Goal: Find specific page/section: Find specific page/section

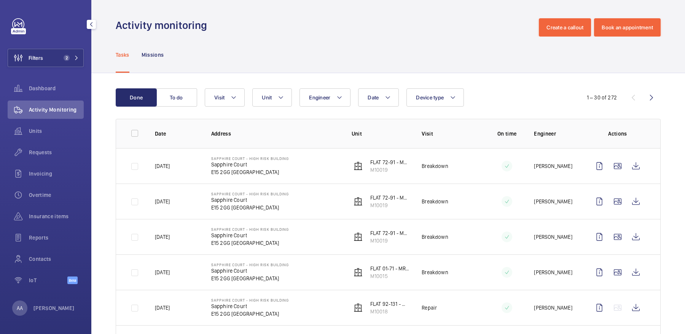
click at [75, 48] on div "Filters 2 Dashboard Activity Monitoring Units Requests Invoicing Overtime Insur…" at bounding box center [46, 155] width 76 height 274
click at [71, 59] on span "2" at bounding box center [70, 58] width 18 height 6
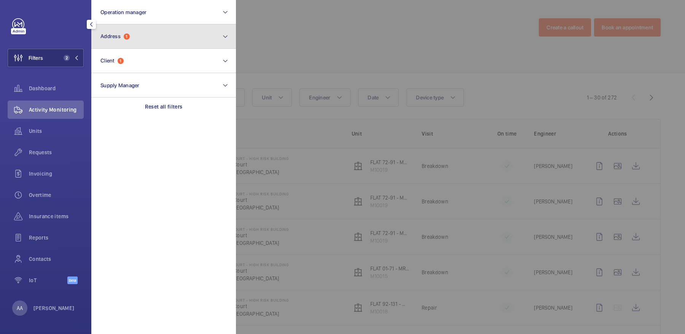
click at [150, 34] on button "Address 1" at bounding box center [163, 36] width 145 height 24
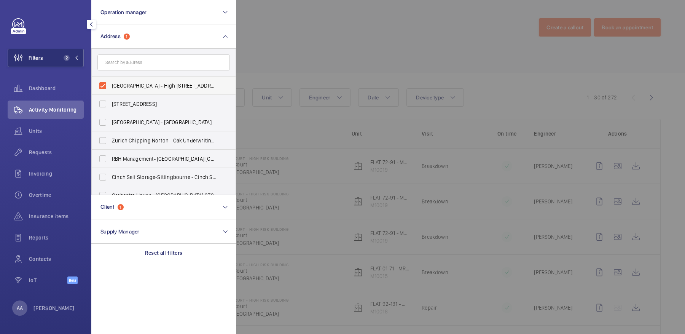
click at [139, 86] on span "[GEOGRAPHIC_DATA] - High [STREET_ADDRESS]" at bounding box center [164, 86] width 105 height 8
click at [110, 86] on input "[GEOGRAPHIC_DATA] - High [STREET_ADDRESS]" at bounding box center [102, 85] width 15 height 15
checkbox input "false"
click at [69, 136] on div "Units" at bounding box center [46, 131] width 76 height 18
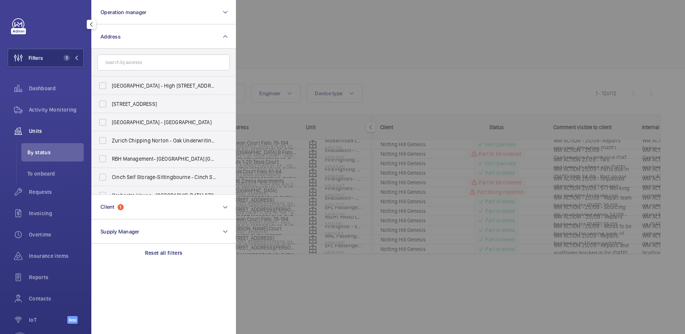
click at [337, 76] on div at bounding box center [578, 167] width 685 height 334
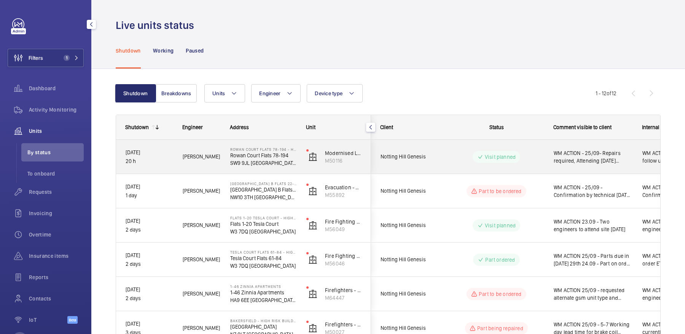
click at [471, 164] on div "Visit planned" at bounding box center [492, 156] width 104 height 27
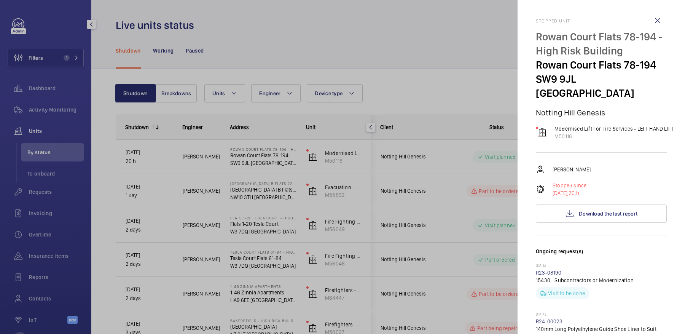
click at [429, 79] on div at bounding box center [342, 167] width 685 height 334
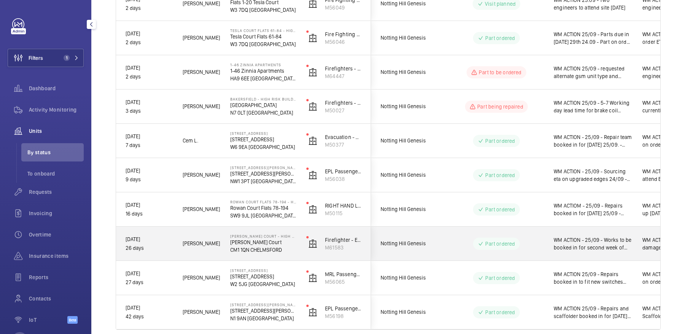
scroll to position [253, 0]
